Goal: Find specific page/section: Find specific page/section

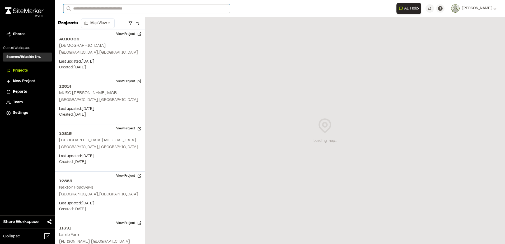
click at [94, 8] on input "Search" at bounding box center [146, 8] width 167 height 9
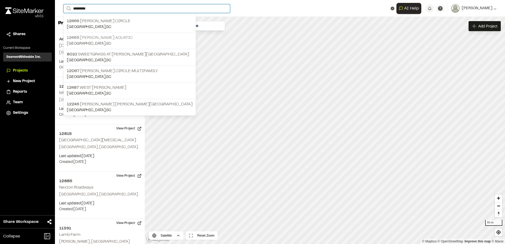
type input "*********"
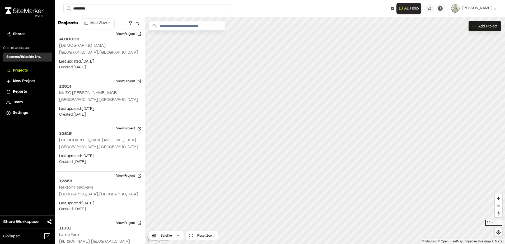
click at [114, 39] on p "12465 [PERSON_NAME] Aquatic" at bounding box center [130, 38] width 126 height 6
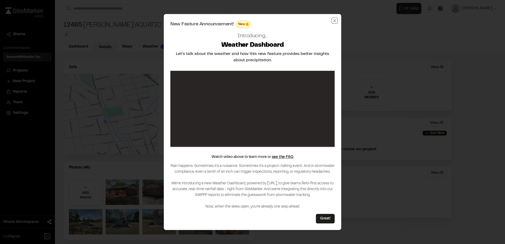
click at [333, 21] on icon "button" at bounding box center [335, 20] width 4 height 4
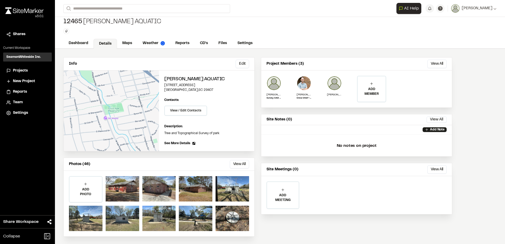
scroll to position [4, 0]
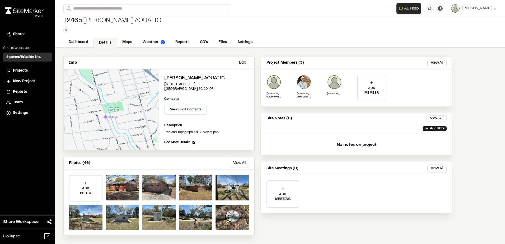
click at [238, 162] on button "View All" at bounding box center [239, 163] width 19 height 8
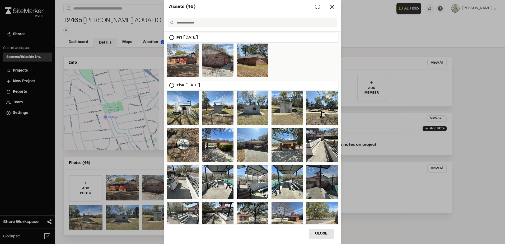
click at [318, 187] on div at bounding box center [323, 182] width 32 height 34
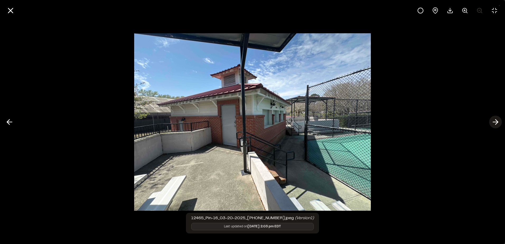
click at [496, 123] on icon at bounding box center [496, 122] width 8 height 9
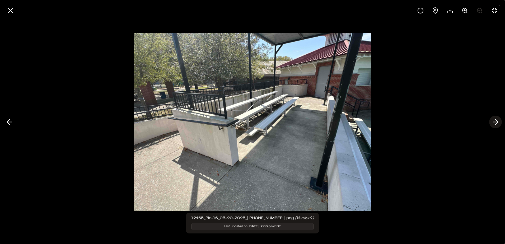
click at [496, 123] on icon at bounding box center [496, 122] width 8 height 9
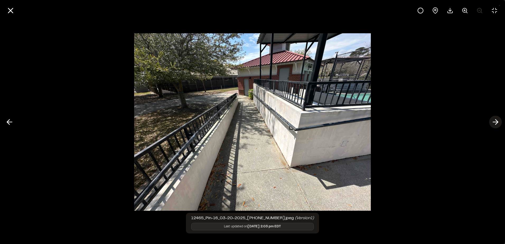
click at [496, 123] on icon at bounding box center [496, 122] width 8 height 9
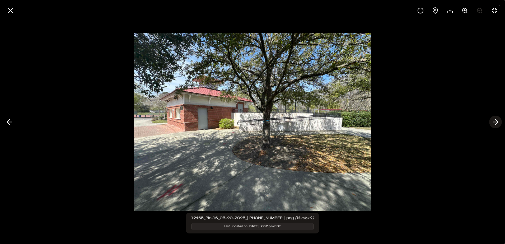
click at [496, 123] on icon at bounding box center [496, 122] width 8 height 9
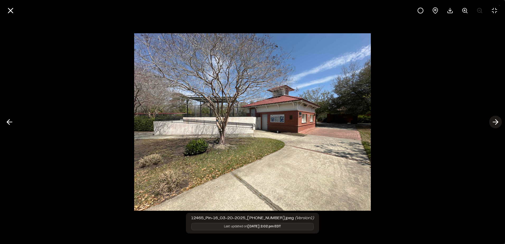
click at [496, 123] on icon at bounding box center [496, 122] width 8 height 9
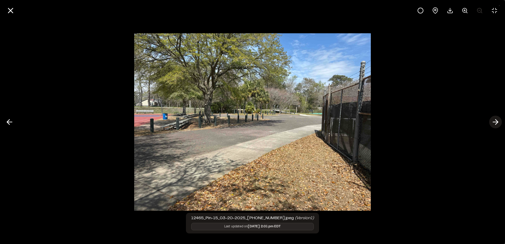
click at [496, 123] on icon at bounding box center [496, 122] width 8 height 9
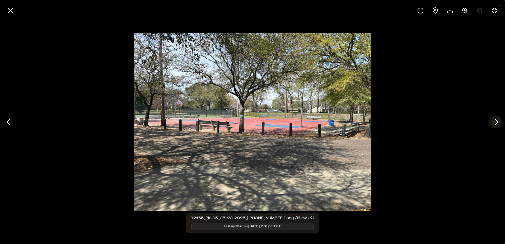
click at [496, 123] on icon at bounding box center [496, 122] width 8 height 9
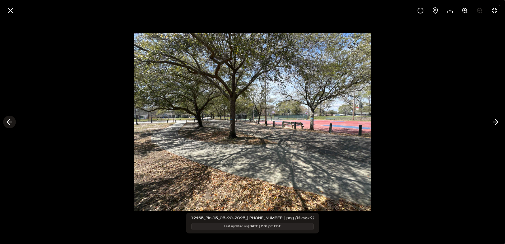
click at [8, 120] on icon at bounding box center [9, 122] width 8 height 9
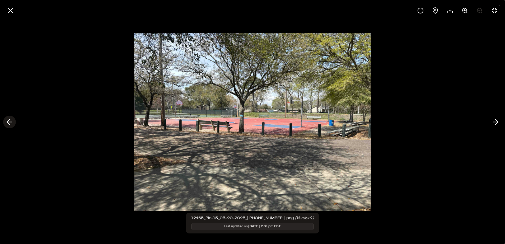
click at [8, 120] on polyline at bounding box center [8, 122] width 2 height 5
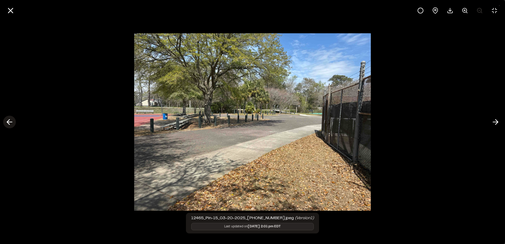
click at [8, 120] on polyline at bounding box center [8, 122] width 2 height 5
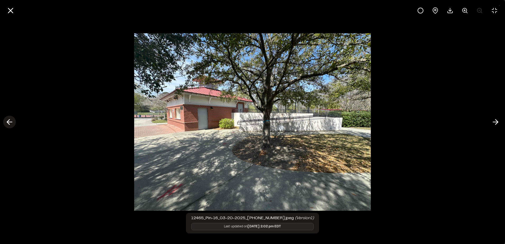
click at [8, 120] on icon at bounding box center [9, 122] width 8 height 9
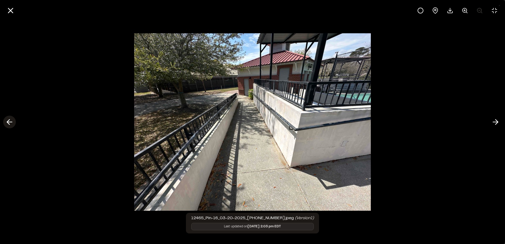
click at [8, 120] on icon at bounding box center [9, 122] width 8 height 9
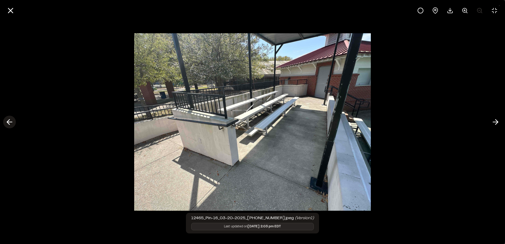
click at [8, 120] on icon at bounding box center [9, 122] width 8 height 9
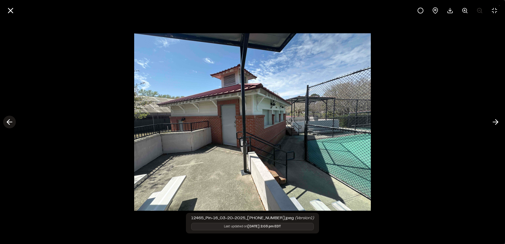
click at [8, 120] on icon at bounding box center [9, 122] width 8 height 9
